Goal: Transaction & Acquisition: Purchase product/service

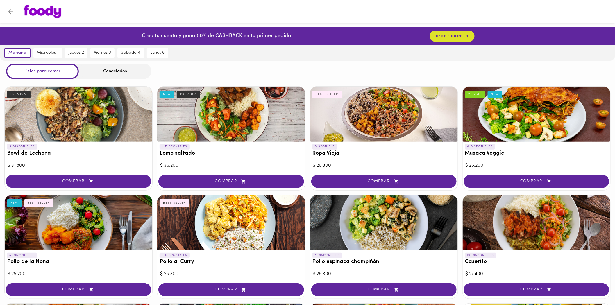
click at [110, 74] on div "Congelados" at bounding box center [115, 71] width 73 height 15
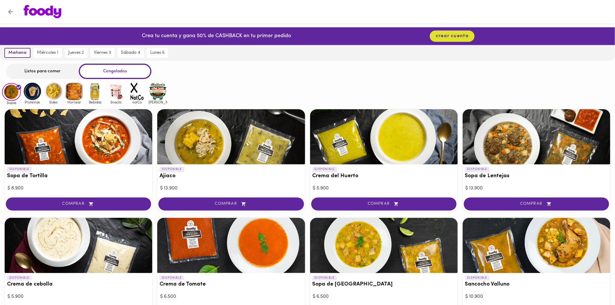
click at [152, 93] on img at bounding box center [158, 91] width 19 height 19
